Goal: Information Seeking & Learning: Learn about a topic

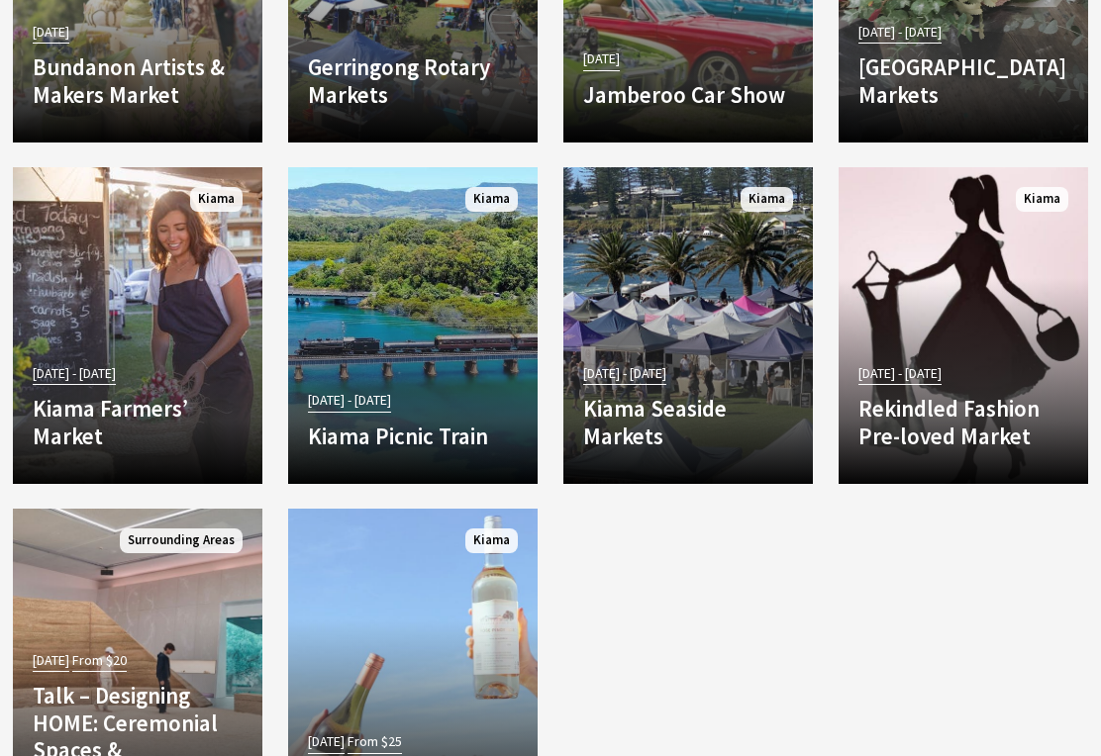
scroll to position [3434, 0]
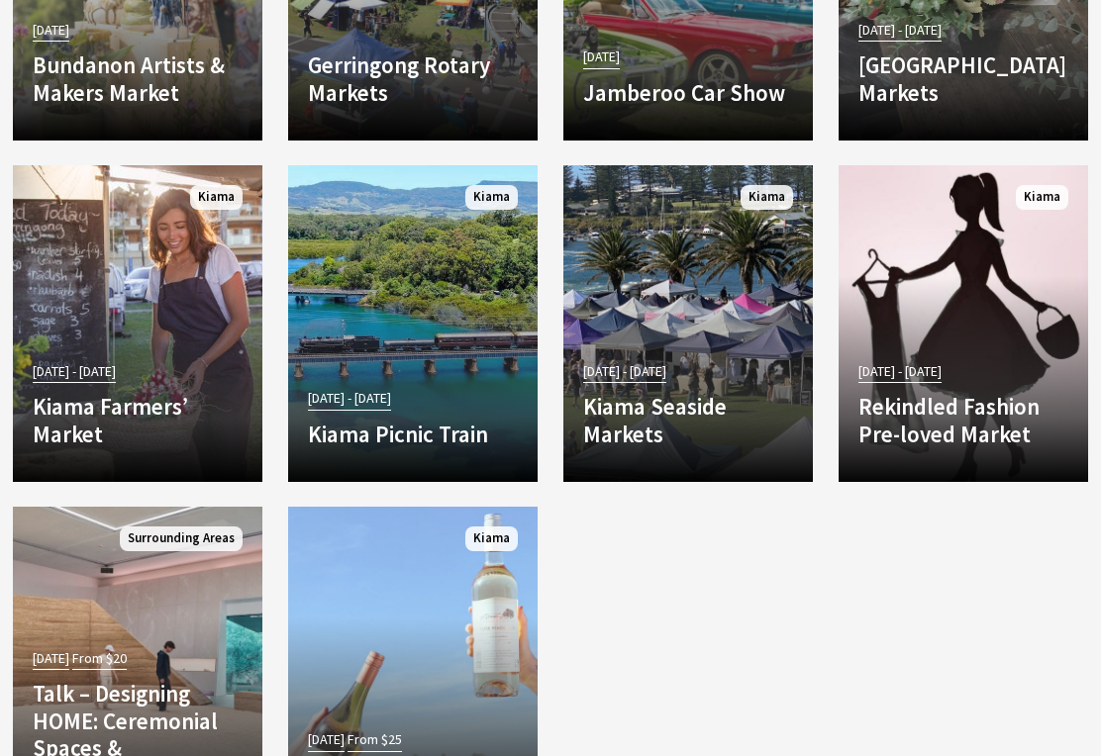
click at [0, 0] on p "Discover the charm of the Kiama Seaside Markets, a must-visit experience for to…" at bounding box center [0, 0] width 0 height 0
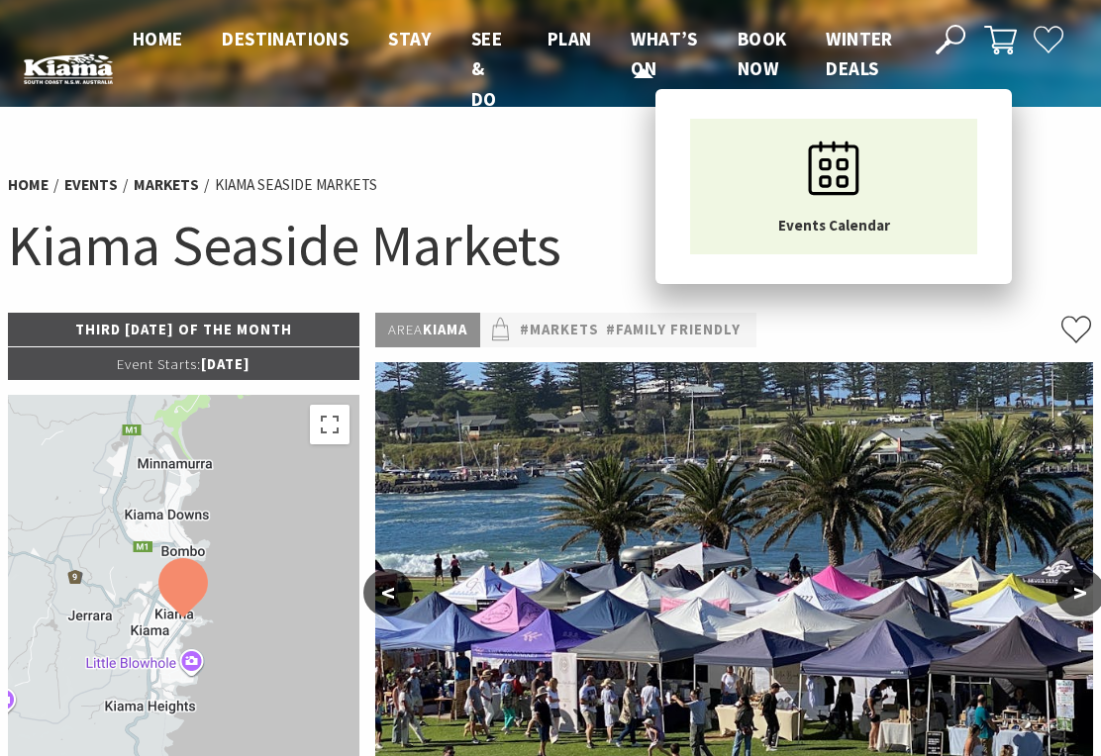
click at [656, 51] on link "What’s On" at bounding box center [663, 54] width 66 height 55
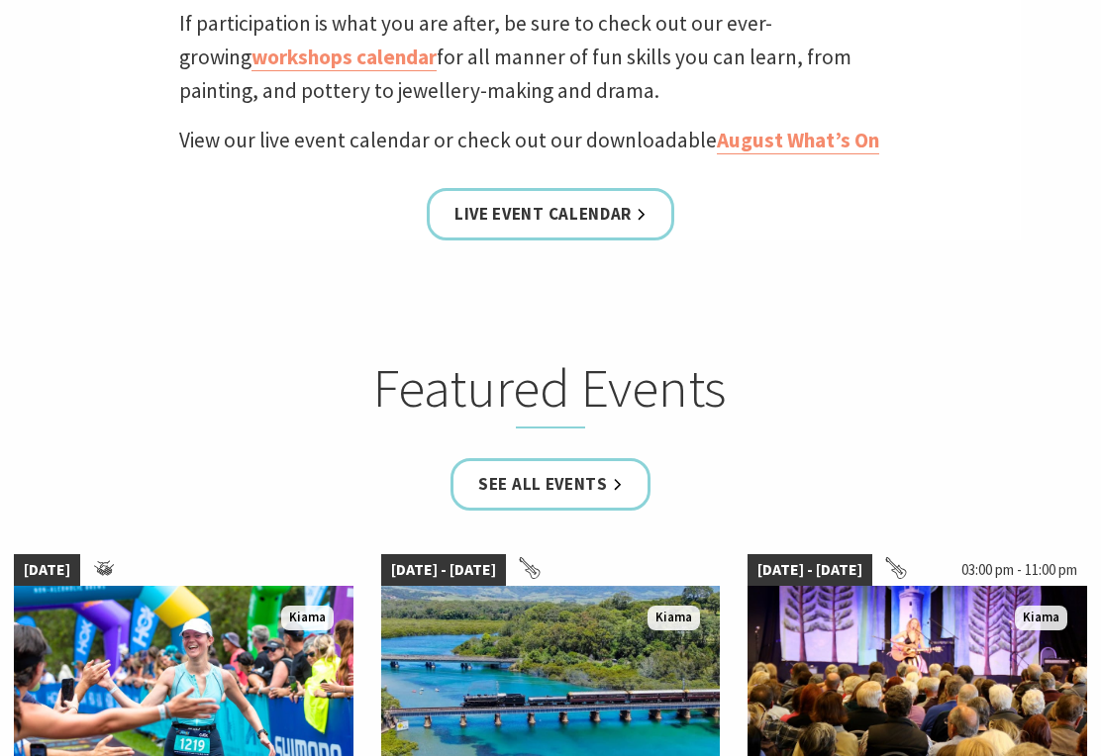
scroll to position [864, 0]
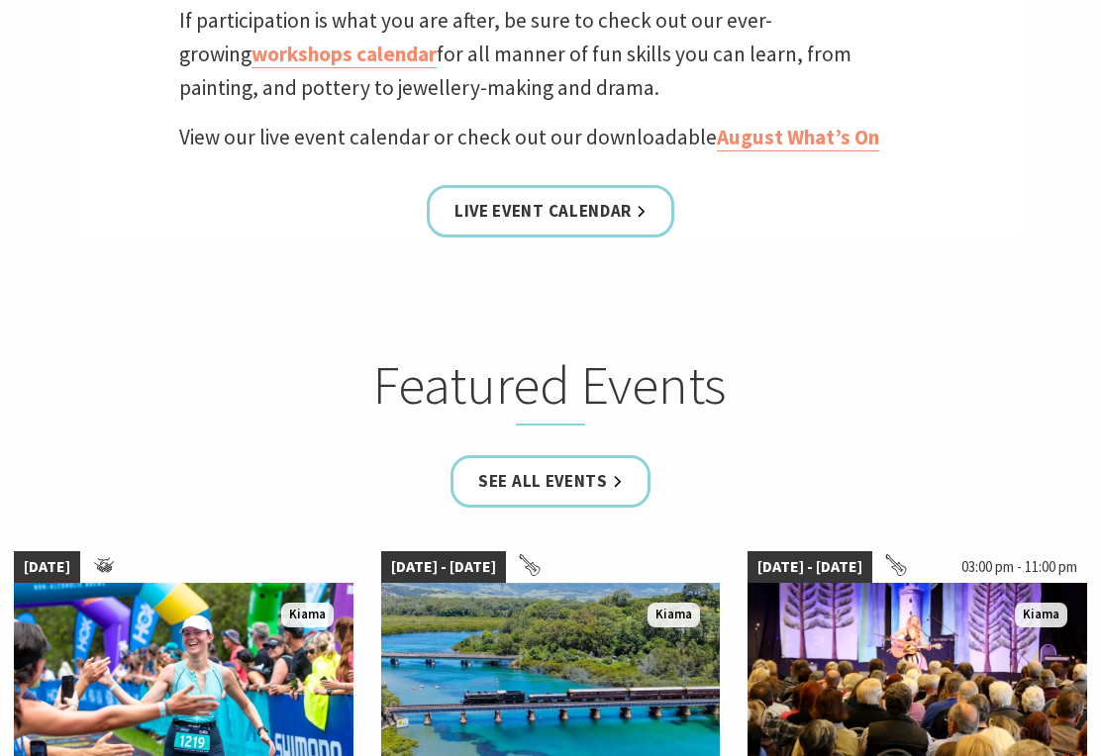
click at [580, 502] on link "See all Events" at bounding box center [550, 482] width 200 height 52
